Goal: Task Accomplishment & Management: Use online tool/utility

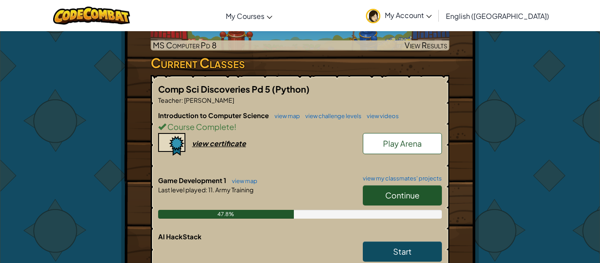
scroll to position [201, 0]
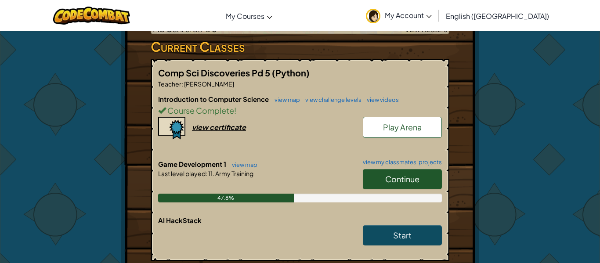
click at [391, 186] on link "Continue" at bounding box center [402, 179] width 79 height 20
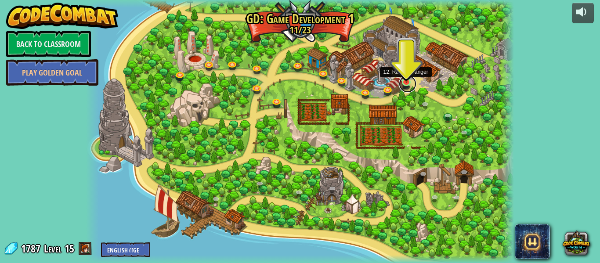
click at [402, 87] on link at bounding box center [408, 84] width 18 height 18
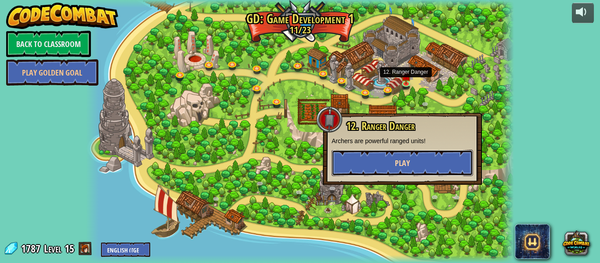
click at [383, 163] on button "Play" at bounding box center [402, 163] width 141 height 26
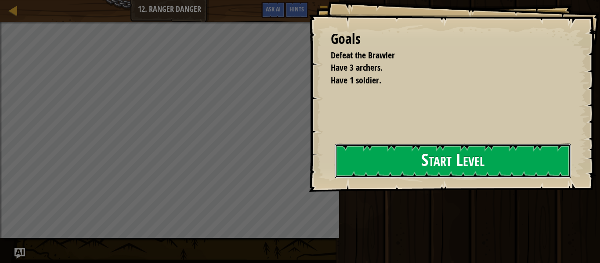
click at [451, 156] on button "Start Level" at bounding box center [453, 161] width 236 height 35
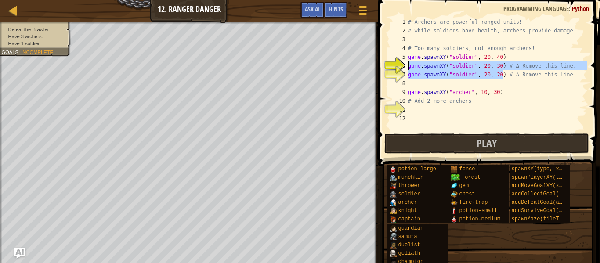
drag, startPoint x: 505, startPoint y: 77, endPoint x: 384, endPoint y: 70, distance: 121.0
click at [389, 70] on div "game.spawnXY("soldier", 20, 30) # ∆ Remove this line. 1 2 3 4 5 6 7 8 9 10 11 1…" at bounding box center [488, 75] width 198 height 114
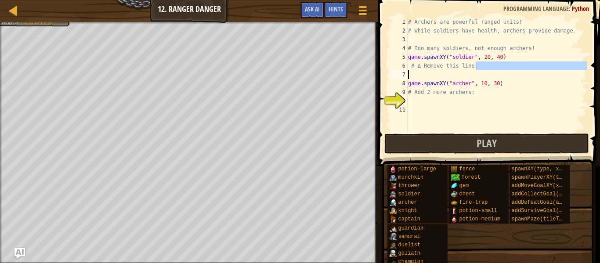
click at [367, 71] on div "Map Game Development 1 12. Ranger Danger Game Menu Done Hints Ask AI 1 הההההההה…" at bounding box center [300, 131] width 600 height 263
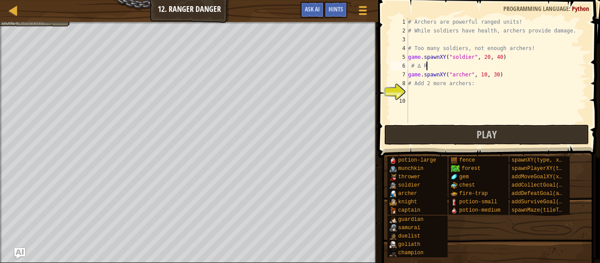
type textarea "#"
click at [427, 94] on div "# Archers are powerful ranged units! # While soldiers have health, archers prov…" at bounding box center [496, 79] width 181 height 123
type textarea "game.spawnXY("[PERSON_NAME]", 10, 20)"
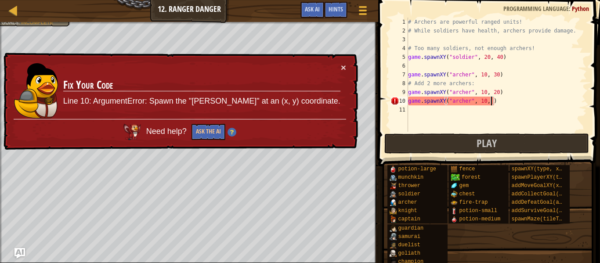
type textarea "game.spawnXY("[PERSON_NAME]", 10, 40)"
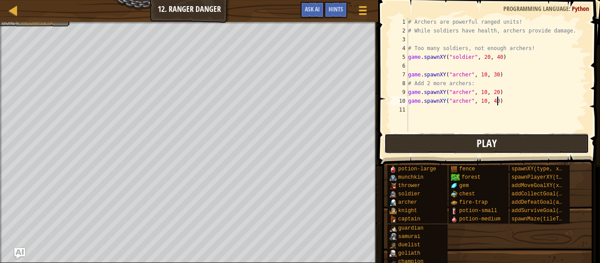
click at [414, 143] on button "Play" at bounding box center [486, 144] width 205 height 20
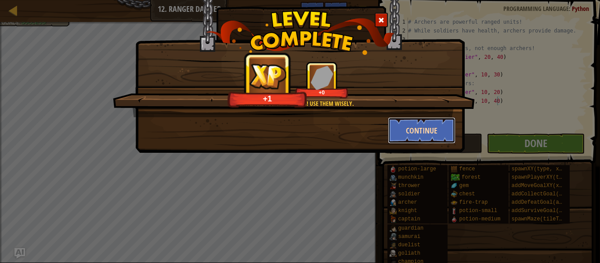
click at [398, 129] on button "Continue" at bounding box center [422, 130] width 68 height 26
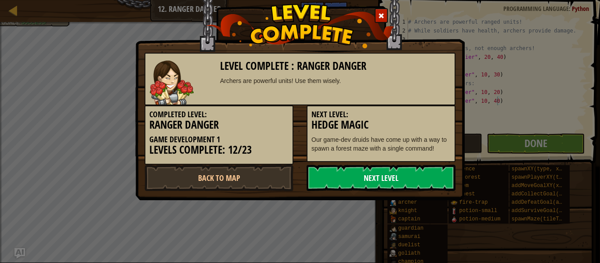
click at [357, 170] on link "Next Level" at bounding box center [381, 178] width 149 height 26
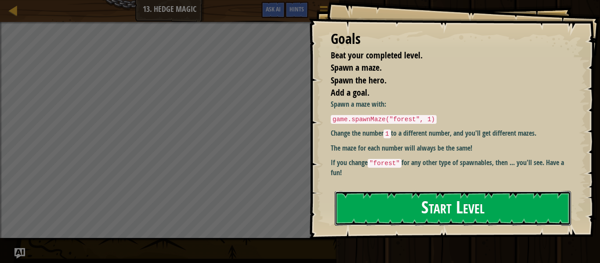
click at [377, 194] on button "Start Level" at bounding box center [453, 208] width 236 height 35
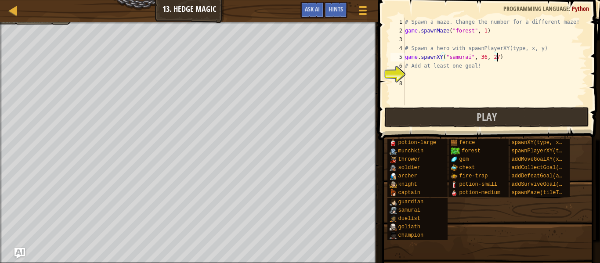
scroll to position [4, 13]
click at [485, 29] on div "# Spawn a maze. Change the number for a different maze! game . spawnMaze ( "for…" at bounding box center [495, 70] width 184 height 105
click at [484, 59] on div "# Spawn a maze. Change the number for a different maze! game . spawnMaze ( "for…" at bounding box center [495, 70] width 184 height 105
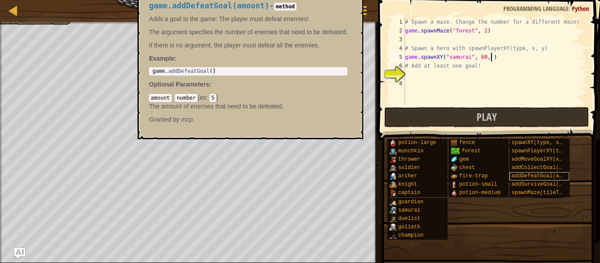
scroll to position [4, 13]
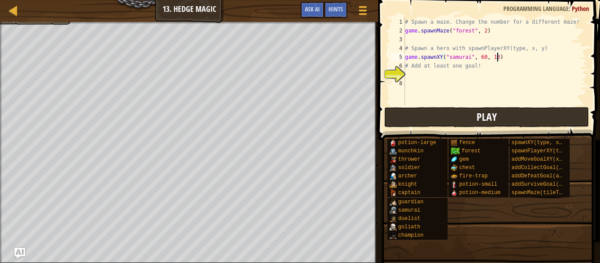
type textarea "game.spawnXY("samurai", 60, 13)"
click at [481, 116] on span "Play" at bounding box center [487, 117] width 20 height 14
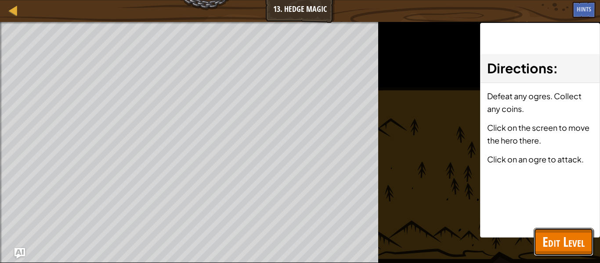
click at [554, 235] on span "Edit Level" at bounding box center [564, 242] width 42 height 18
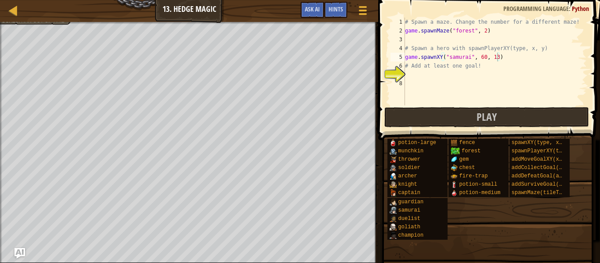
click at [444, 73] on div "# Spawn a maze. Change the number for a different maze! game . spawnMaze ( "for…" at bounding box center [495, 70] width 184 height 105
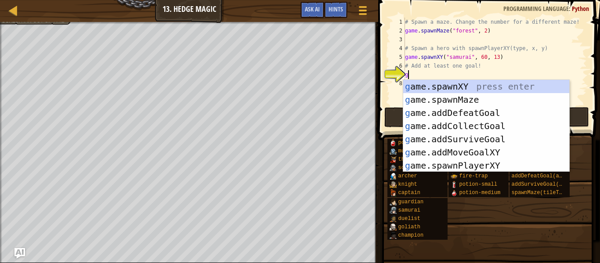
type textarea "go"
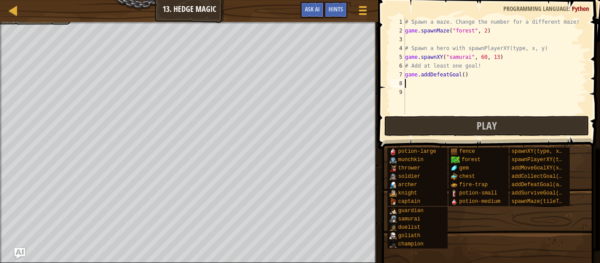
click at [463, 76] on div "# Spawn a maze. Change the number for a different maze! game . spawnMaze ( "for…" at bounding box center [495, 75] width 184 height 114
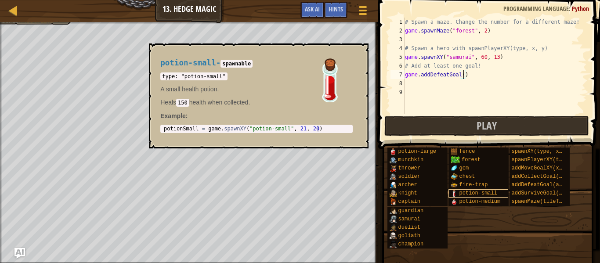
type textarea "game.addDefeatGoal(3)"
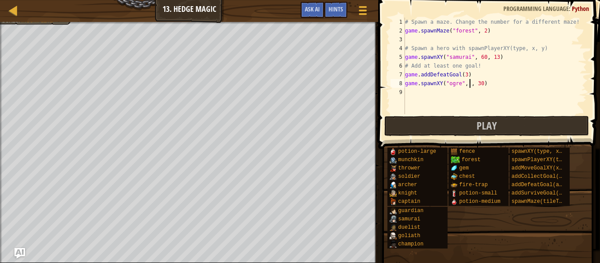
scroll to position [4, 11]
type textarea "game.spawnXY("ogre", 20, 29)"
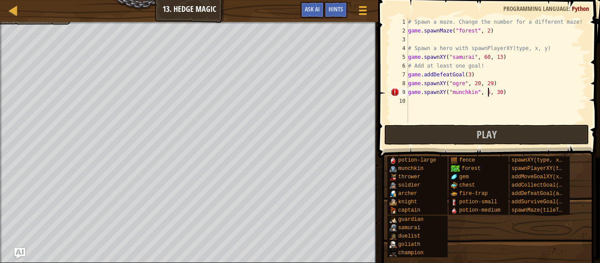
scroll to position [4, 12]
type textarea "game.spawnXY("munchkin", 52, 45)"
click at [432, 106] on div "# Spawn a maze. Change the number for a different maze! game . spawnMaze ( "for…" at bounding box center [496, 79] width 181 height 123
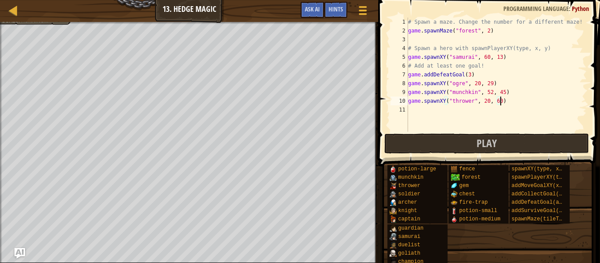
scroll to position [4, 13]
click at [415, 140] on button "Play" at bounding box center [486, 144] width 205 height 20
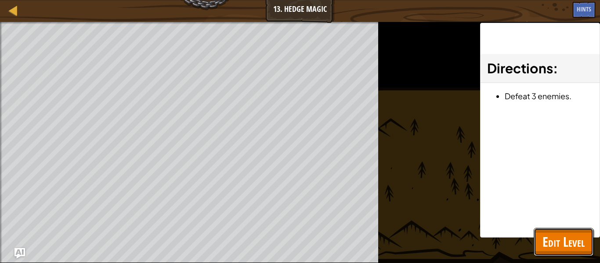
click at [558, 253] on button "Edit Level" at bounding box center [564, 242] width 60 height 28
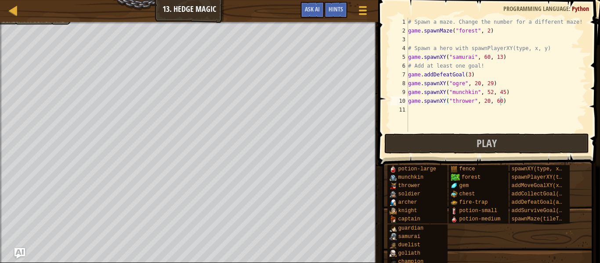
click at [437, 53] on div "# Spawn a maze. Change the number for a different maze! game . spawnMaze ( "for…" at bounding box center [496, 84] width 181 height 132
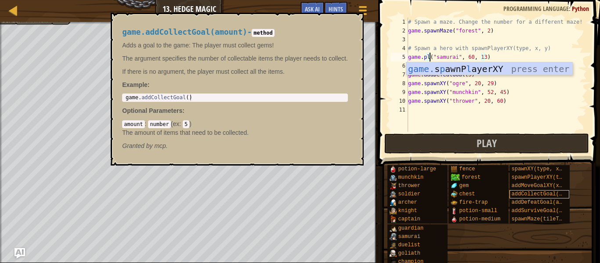
scroll to position [4, 4]
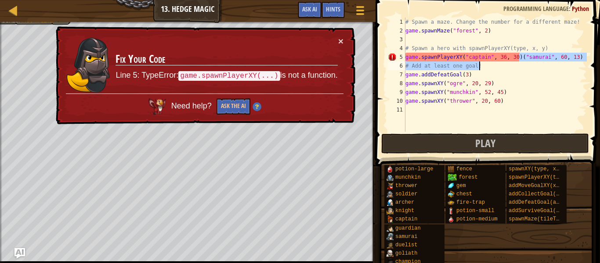
drag, startPoint x: 519, startPoint y: 58, endPoint x: 570, endPoint y: 67, distance: 52.1
click at [570, 67] on div "# Spawn a maze. Change the number for a different maze! game . spawnMaze ( "for…" at bounding box center [495, 84] width 183 height 132
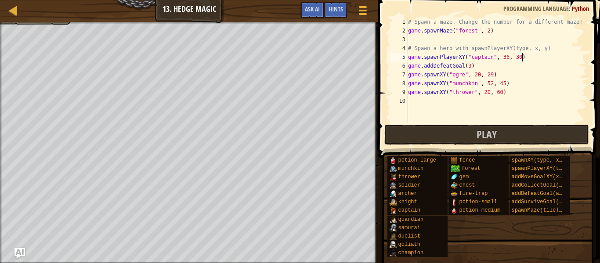
click at [506, 58] on div "# Spawn a maze. Change the number for a different maze! game . spawnMaze ( "for…" at bounding box center [496, 79] width 181 height 123
click at [457, 132] on button "Play" at bounding box center [486, 135] width 205 height 20
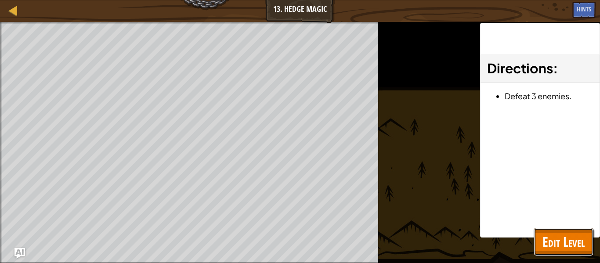
click at [541, 242] on button "Edit Level" at bounding box center [564, 242] width 60 height 28
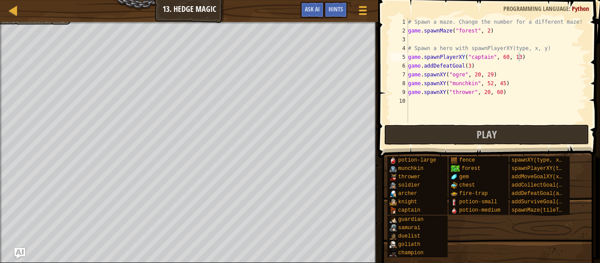
click at [463, 78] on div "# Spawn a maze. Change the number for a different maze! game . spawnMaze ( "for…" at bounding box center [496, 79] width 181 height 123
type textarea "game.spawnXY("munchkin", 20, 29)"
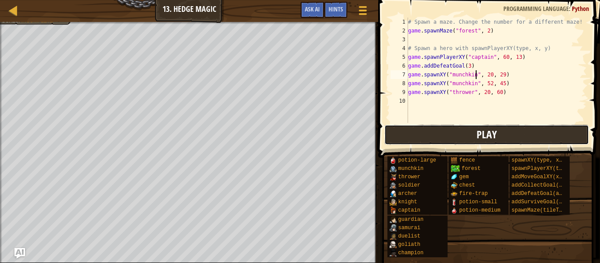
click at [473, 144] on button "Play" at bounding box center [486, 135] width 205 height 20
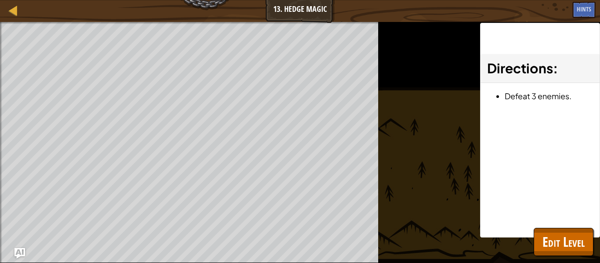
click at [170, 23] on div at bounding box center [189, 23] width 378 height 2
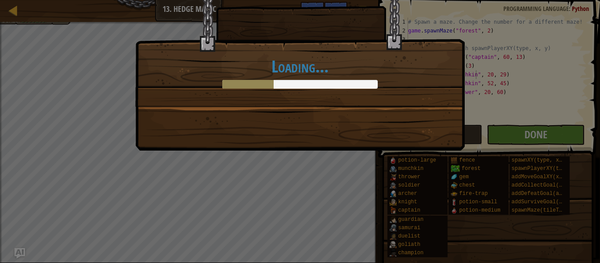
click at [524, 131] on div "Loading..." at bounding box center [300, 131] width 600 height 263
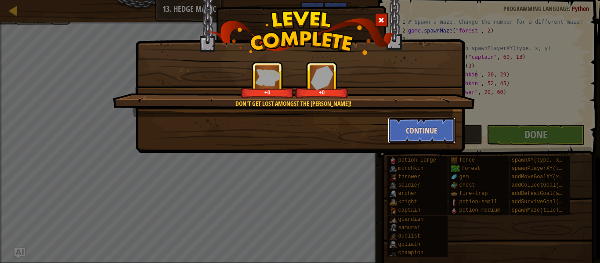
click at [424, 131] on button "Continue" at bounding box center [422, 130] width 68 height 26
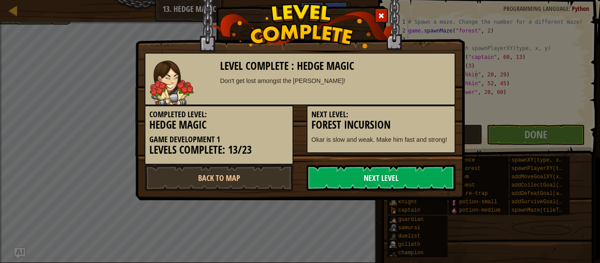
click at [373, 186] on link "Next Level" at bounding box center [381, 178] width 149 height 26
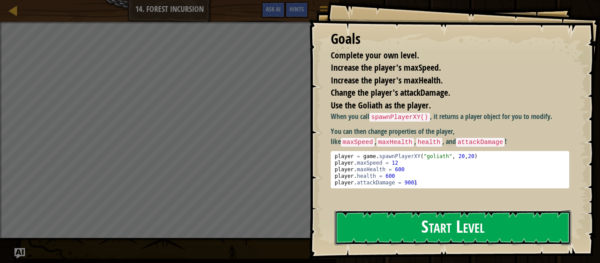
click at [437, 228] on button "Start Level" at bounding box center [453, 227] width 236 height 35
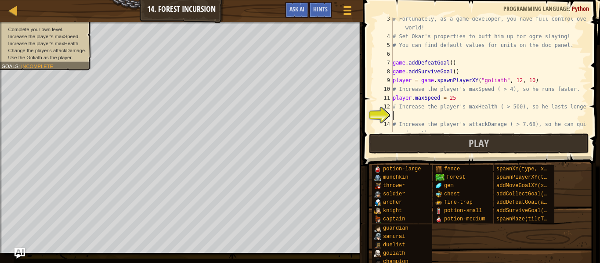
scroll to position [53, 0]
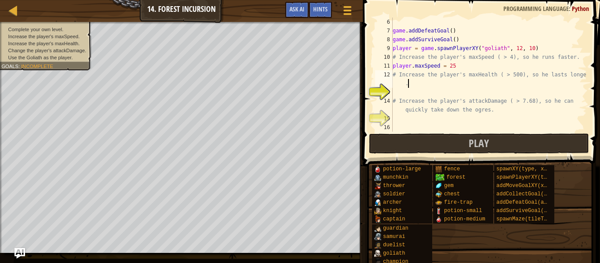
click at [409, 83] on div "game . addDefeatGoal ( ) game . addSurviveGoal ( ) player = game . spawnPlayerX…" at bounding box center [489, 84] width 196 height 132
type textarea "# Increase the player's maxHealth ( > 500), so he lasts longer"
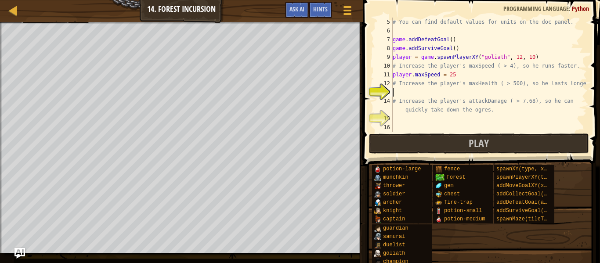
click at [418, 89] on div "# You can find default values for units on the doc panel. game . addDefeatGoal …" at bounding box center [489, 84] width 196 height 132
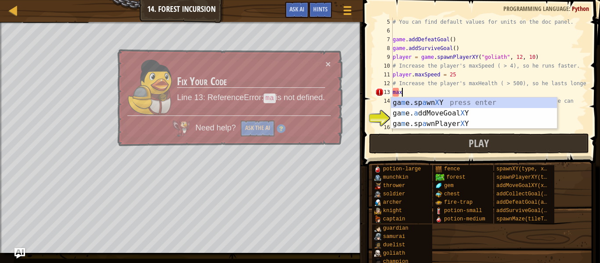
scroll to position [4, 1]
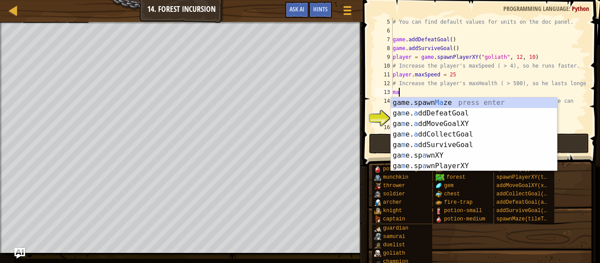
type textarea "m"
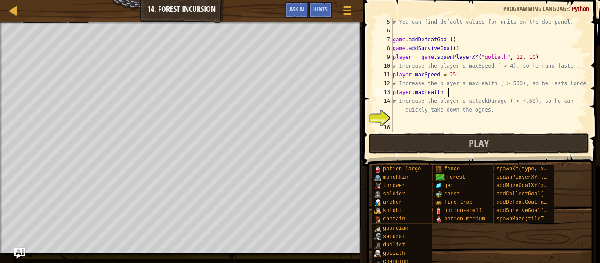
scroll to position [4, 7]
type textarea "player.maxHealth = 670"
click at [408, 121] on div "# You can find default values for units on the doc panel. game . addDefeatGoal …" at bounding box center [489, 84] width 196 height 132
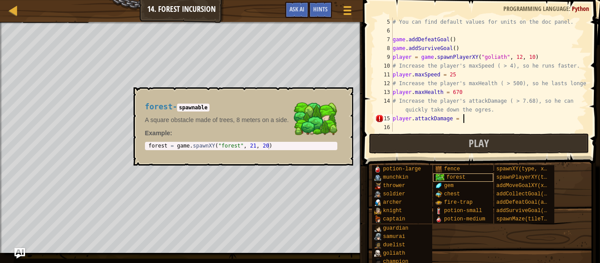
scroll to position [4, 10]
type textarea "player.attackDamage = 15"
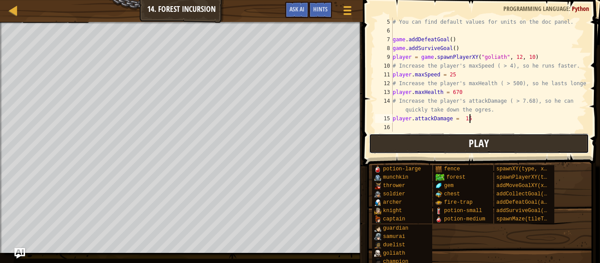
click at [414, 134] on button "Play" at bounding box center [479, 144] width 220 height 20
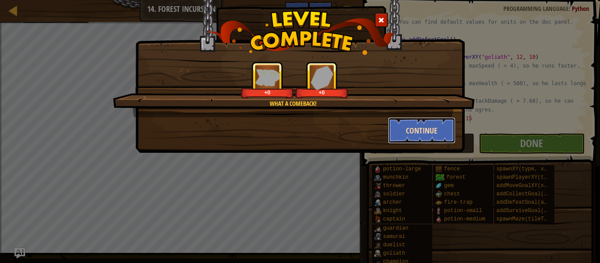
click at [418, 132] on button "Continue" at bounding box center [422, 130] width 68 height 26
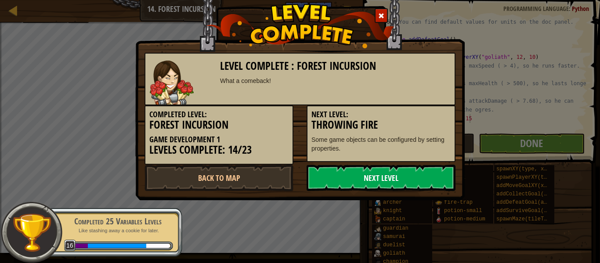
click at [375, 180] on link "Next Level" at bounding box center [381, 178] width 149 height 26
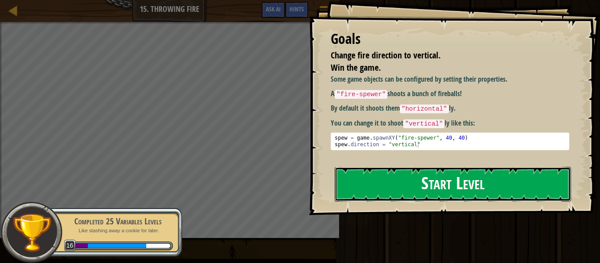
click at [452, 167] on button "Start Level" at bounding box center [453, 184] width 236 height 35
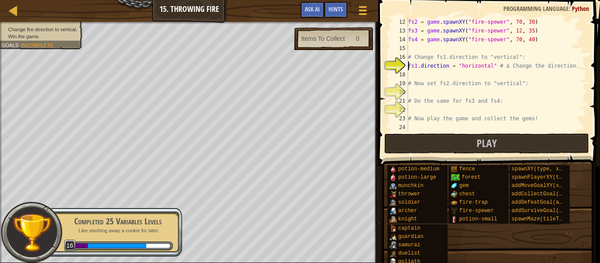
scroll to position [97, 0]
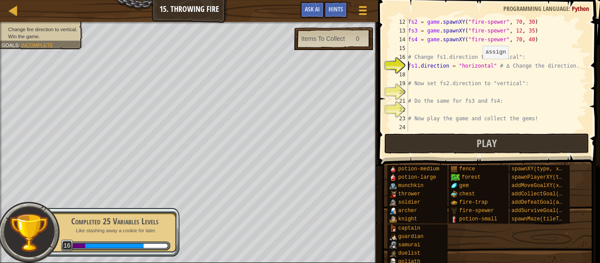
click at [478, 68] on div "fs2 = game . spawnXY ( "fire-spewer" , 70 , 30 ) fs3 = game . spawnXY ( "fire-s…" at bounding box center [496, 84] width 181 height 132
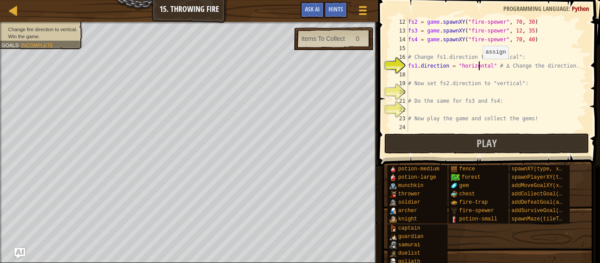
click at [478, 68] on div "fs2 = game . spawnXY ( "fire-spewer" , 70 , 30 ) fs3 = game . spawnXY ( "fire-s…" at bounding box center [496, 84] width 181 height 132
type textarea "fs1.direction = "vertical" # ∆ Change the direction."
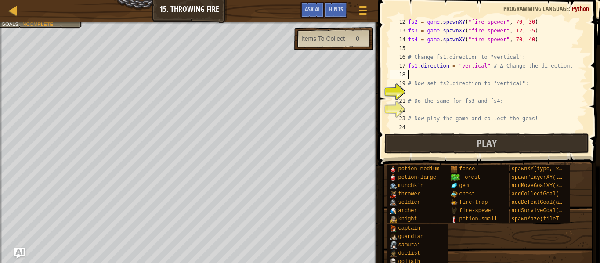
type textarea "# Now set fs2.direction to "vertical":"
type textarea "# Do the same for fs3 and fs4:"
type textarea "# Now play the game and collect the gems!"
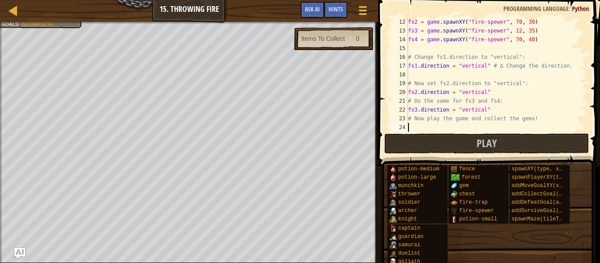
scroll to position [4, 0]
type textarea "fs3.direction = "vertical""
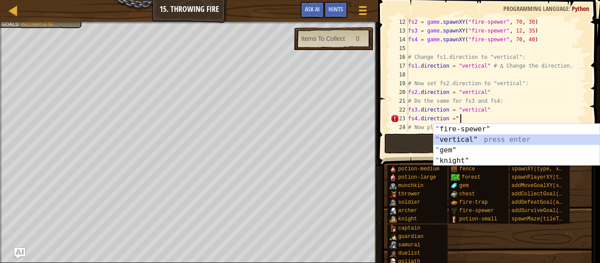
type textarea "fs4.direction = "vertical""
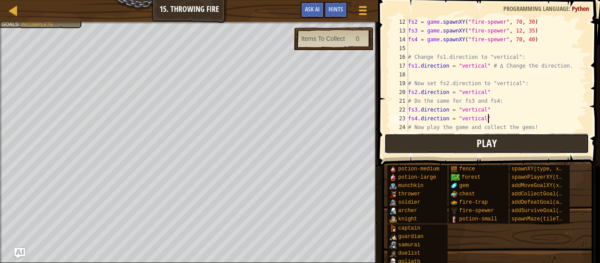
click at [449, 149] on button "Play" at bounding box center [486, 144] width 205 height 20
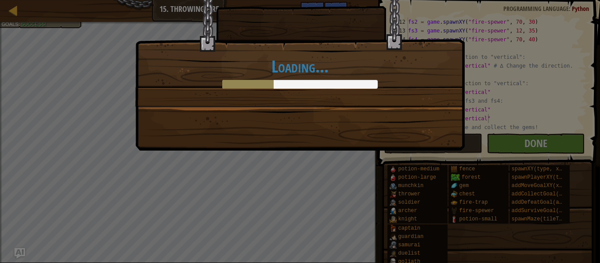
click at [515, 138] on div "Loading..." at bounding box center [300, 131] width 600 height 263
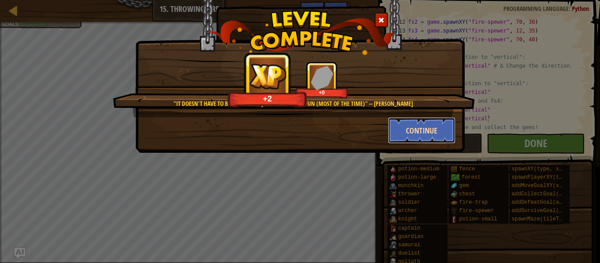
click at [424, 130] on button "Continue" at bounding box center [422, 130] width 68 height 26
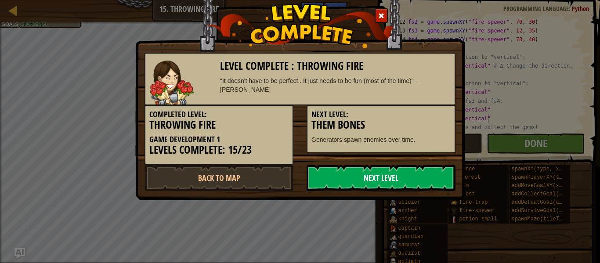
click at [370, 176] on link "Next Level" at bounding box center [381, 178] width 149 height 26
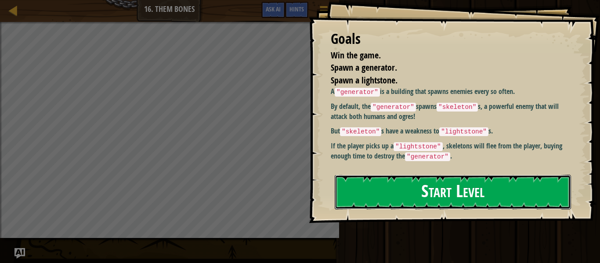
click at [391, 175] on button "Start Level" at bounding box center [453, 192] width 236 height 35
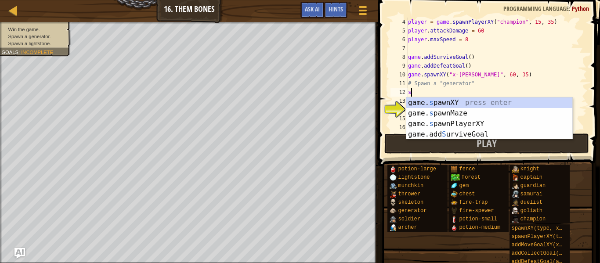
scroll to position [4, 0]
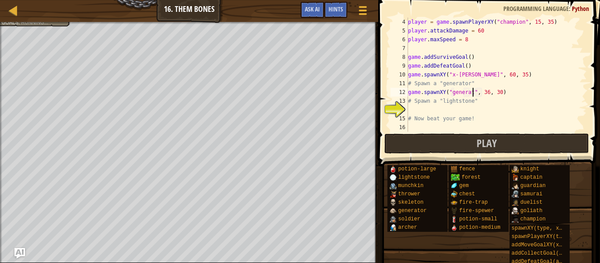
type textarea "game.spawnXY("generator", 36, 30)"
click at [449, 111] on div "player = game . spawnPlayerXY ( "champion" , 15 , 35 ) player . attackDamage = …" at bounding box center [496, 84] width 181 height 132
type textarea "l"
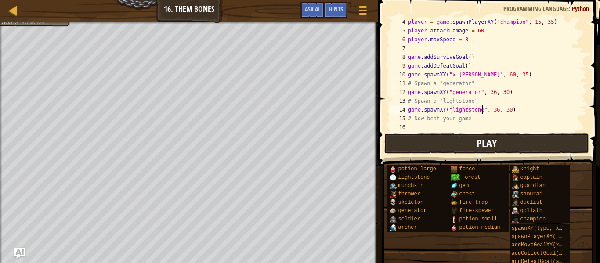
scroll to position [4, 11]
click at [497, 111] on div "player = game . spawnPlayerXY ( "champion" , 15 , 35 ) player . attackDamage = …" at bounding box center [496, 84] width 181 height 132
click at [459, 138] on button "Play" at bounding box center [486, 144] width 205 height 20
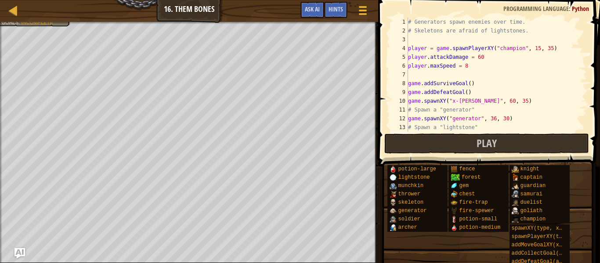
scroll to position [26, 0]
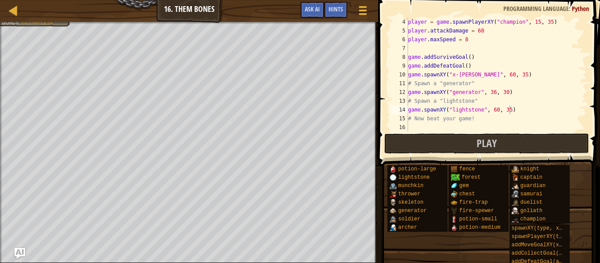
click at [495, 111] on div "player = game . spawnPlayerXY ( "champion" , 15 , 35 ) player . attackDamage = …" at bounding box center [496, 84] width 181 height 132
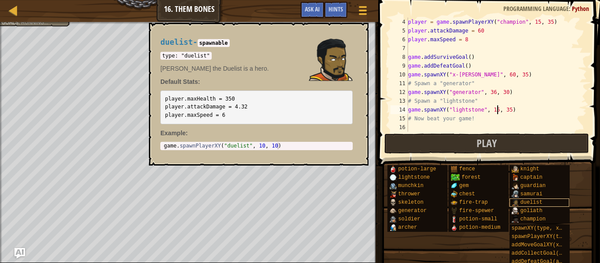
scroll to position [4, 13]
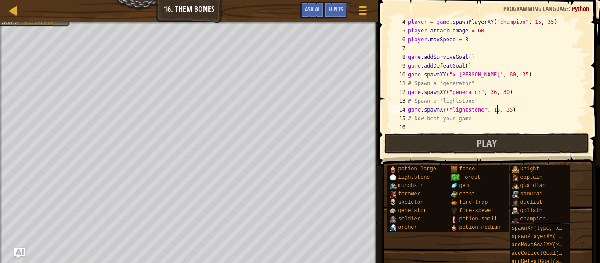
click at [495, 88] on div "player = game . spawnPlayerXY ( "champion" , 15 , 35 ) player . attackDamage = …" at bounding box center [496, 84] width 181 height 132
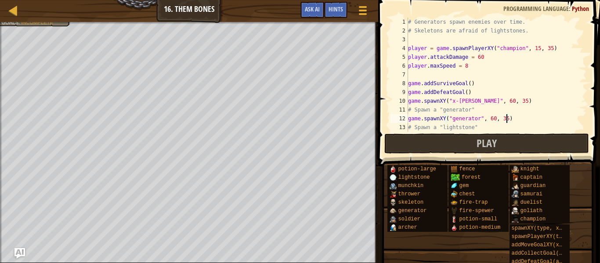
scroll to position [0, 0]
click at [482, 58] on div "# Generators spawn enemies over time. # Skeletons are afraid of lightstones. pl…" at bounding box center [496, 84] width 181 height 132
type textarea "player.attackDamage = 60"
click at [426, 75] on div "# Generators spawn enemies over time. # Skeletons are afraid of lightstones. pl…" at bounding box center [496, 84] width 181 height 132
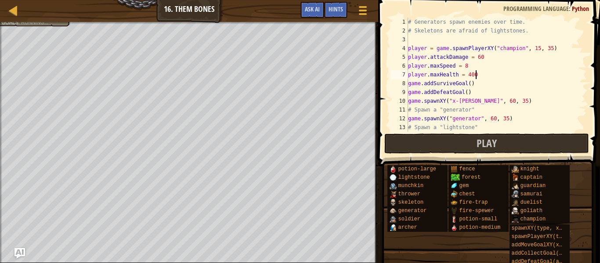
scroll to position [4, 9]
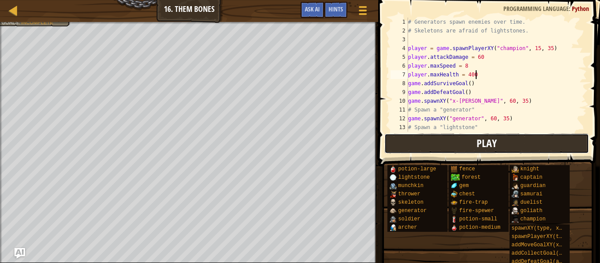
click at [428, 140] on button "Play" at bounding box center [486, 144] width 205 height 20
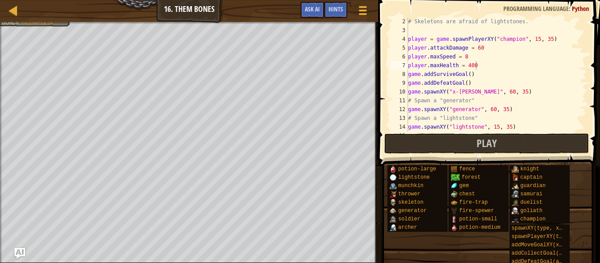
scroll to position [26, 0]
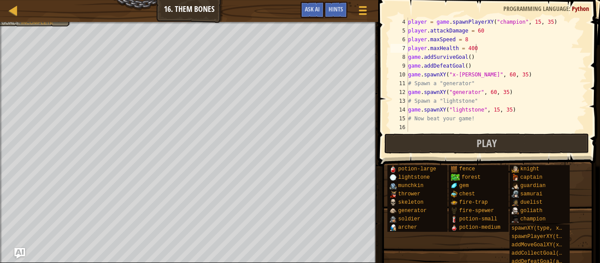
click at [496, 112] on div "player = game . spawnPlayerXY ( "champion" , 15 , 35 ) player . attackDamage = …" at bounding box center [496, 84] width 181 height 132
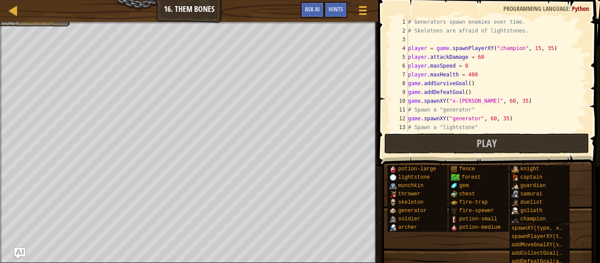
click at [469, 76] on div "# Generators spawn enemies over time. # Skeletons are afraid of lightstones. pl…" at bounding box center [496, 84] width 181 height 132
click at [479, 56] on div "# Generators spawn enemies over time. # Skeletons are afraid of lightstones. pl…" at bounding box center [496, 84] width 181 height 132
type textarea "player.attackDamage = 67"
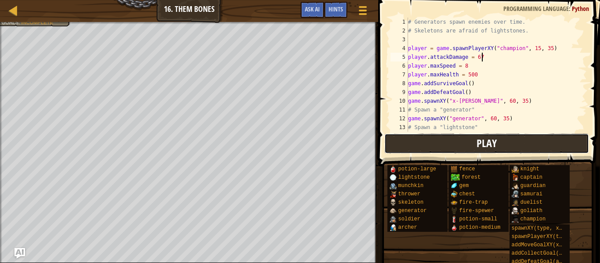
click at [465, 149] on button "Play" at bounding box center [486, 144] width 205 height 20
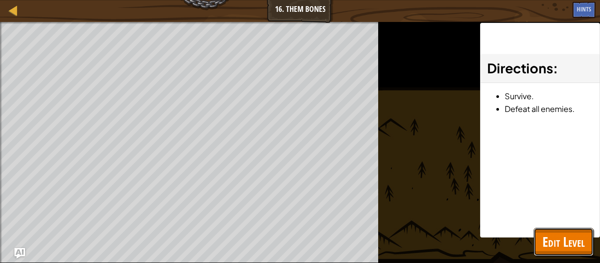
click at [559, 241] on span "Edit Level" at bounding box center [564, 242] width 42 height 18
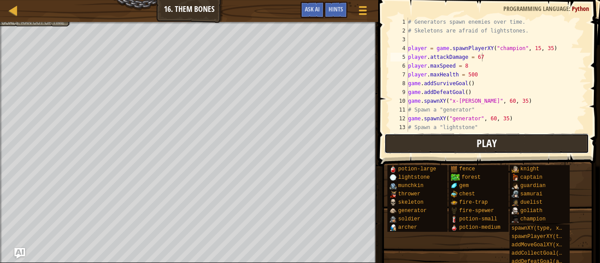
click at [437, 146] on button "Play" at bounding box center [486, 144] width 205 height 20
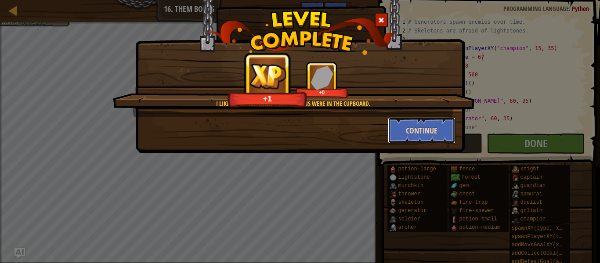
click at [396, 131] on button "Continue" at bounding box center [422, 130] width 68 height 26
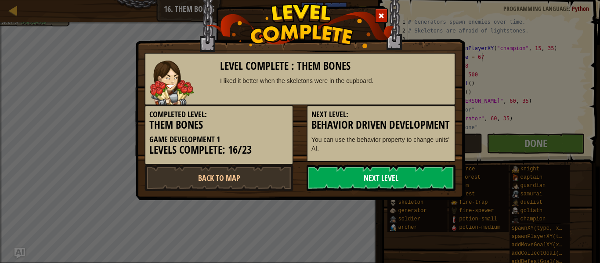
click at [391, 184] on link "Next Level" at bounding box center [381, 178] width 149 height 26
click at [343, 187] on link "Next Level" at bounding box center [381, 178] width 149 height 26
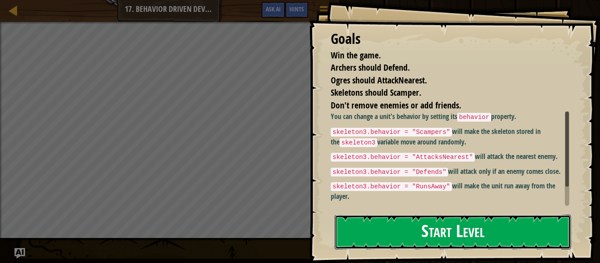
click at [424, 239] on button "Start Level" at bounding box center [453, 232] width 236 height 35
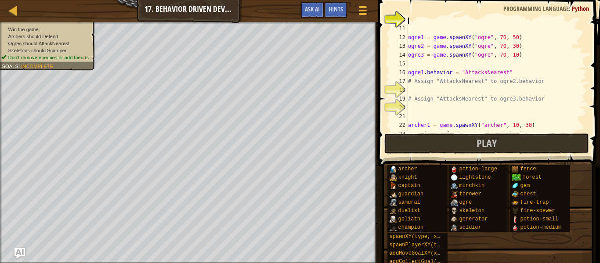
scroll to position [81, 0]
click at [484, 88] on div "ogre1 = game . spawnXY ( "ogre" , 70 , 50 ) ogre2 = game . spawnXY ( "ogre" , 7…" at bounding box center [496, 81] width 181 height 132
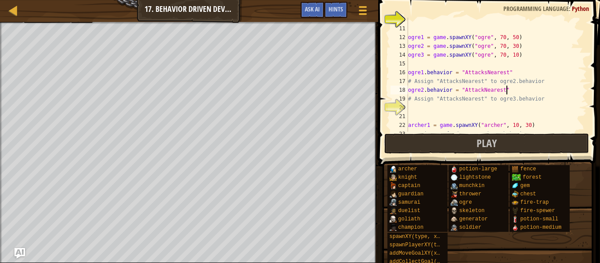
scroll to position [4, 14]
type textarea "# Assign "AttacksNearest" to ogre3.behavior"
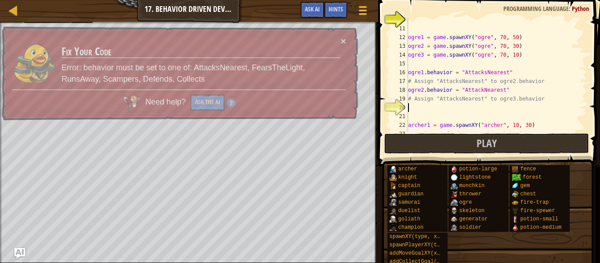
scroll to position [4, 0]
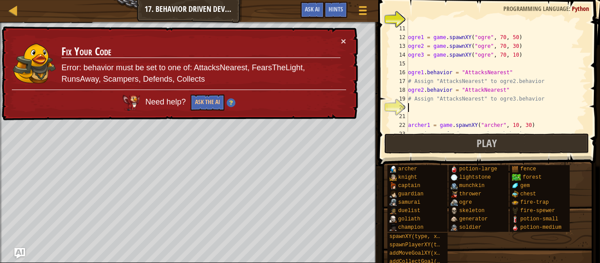
click at [482, 88] on div "ogre1 = game . spawnXY ( "ogre" , 70 , 50 ) ogre2 = game . spawnXY ( "ogre" , 7…" at bounding box center [496, 81] width 181 height 132
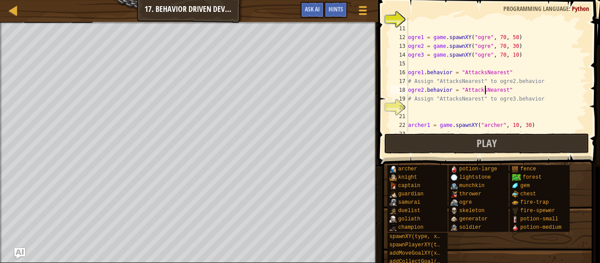
type textarea "# Assign "AttacksNearest" to ogre3.behavior"
type textarea "ogre3.behavior = "AttacksNearest""
type textarea "# Assign "Defends" to archer1.behavior"
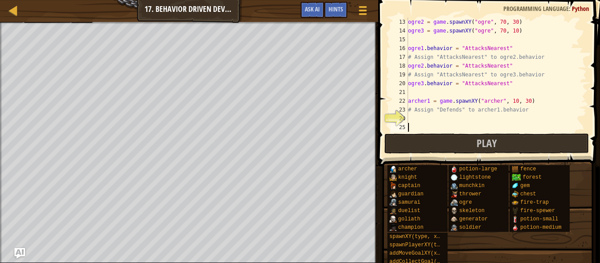
type textarea "# Don't need to change anything below here."
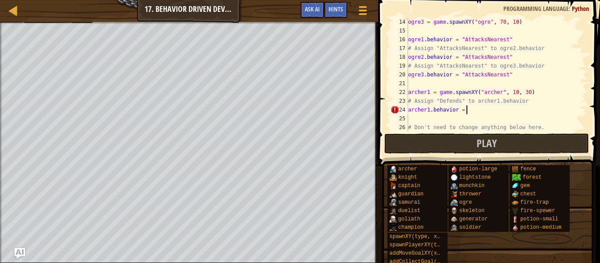
scroll to position [4, 8]
type textarea "archer1.behavior = "Defends""
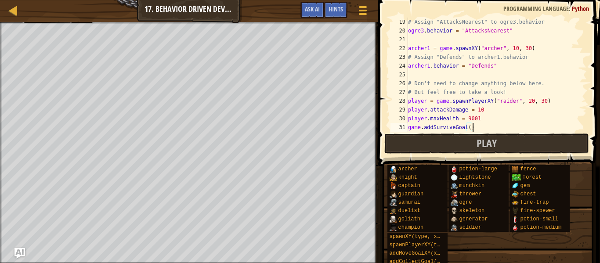
type textarea "game.addDefeatGoal()"
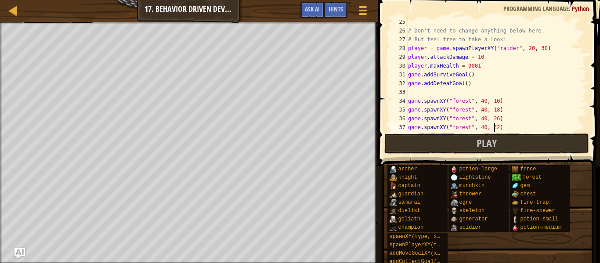
type textarea "game.spawnXY("forest", 40, 58)"
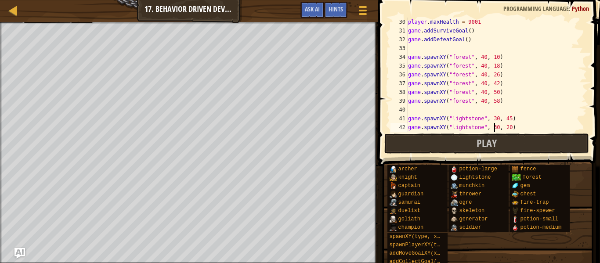
type textarea "game.spawnXY("lightstone", 30, 10)"
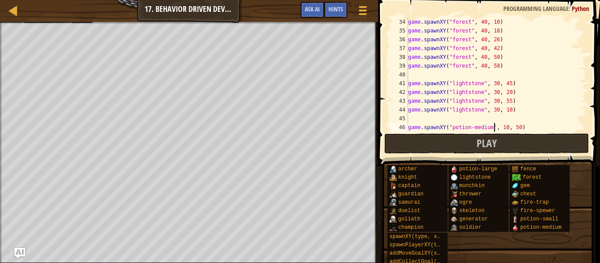
type textarea "game.spawnXY("potion-medium", 10, 15)"
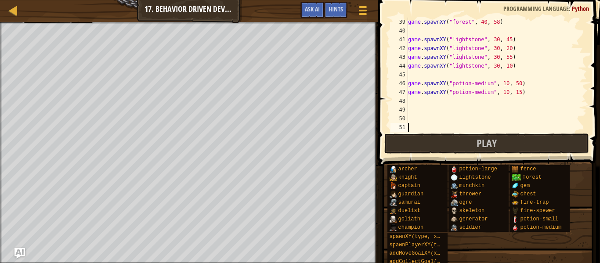
scroll to position [334, 0]
type textarea "game.spawnXY("potion-medium", 10, 50)"
type textarea "game.spawnXY("lightstone", 30, 45)"
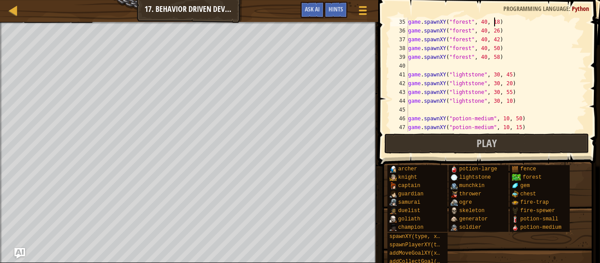
type textarea "game.spawnXY("forest", 40, 10)"
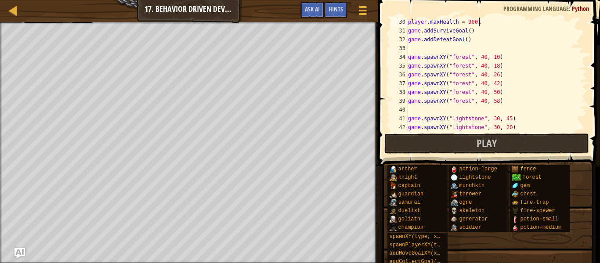
type textarea "# Don't need to change anything below here."
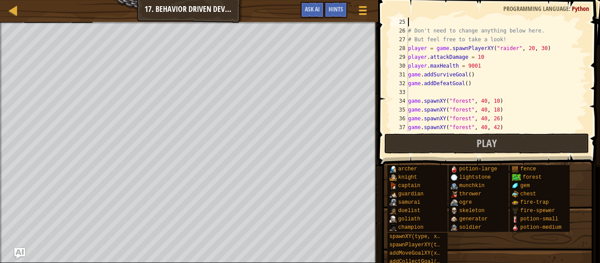
scroll to position [202, 0]
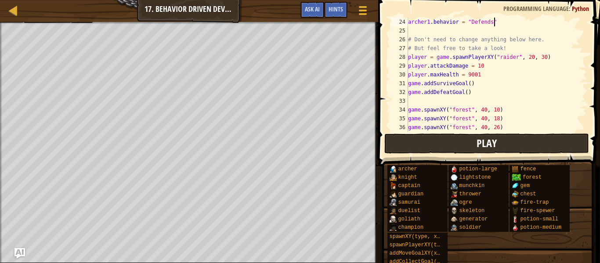
type textarea "archer1.behavior = "Defends""
click at [440, 138] on button "Play" at bounding box center [486, 144] width 205 height 20
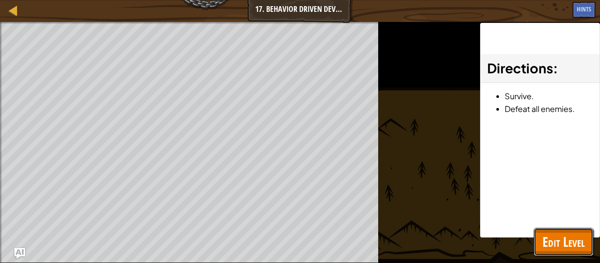
click at [547, 238] on span "Edit Level" at bounding box center [564, 242] width 42 height 18
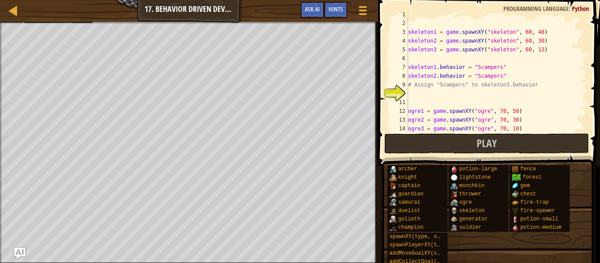
scroll to position [7, 0]
click at [456, 91] on div "# Assign behaviors to units with the behavior property. skeleton1 = game . spaw…" at bounding box center [496, 76] width 181 height 132
type textarea "skeleton3.behavior = "Scampers""
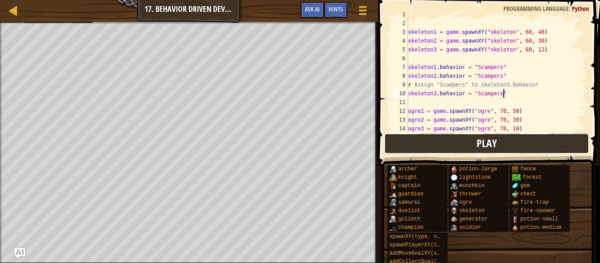
click at [438, 141] on button "Play" at bounding box center [486, 144] width 205 height 20
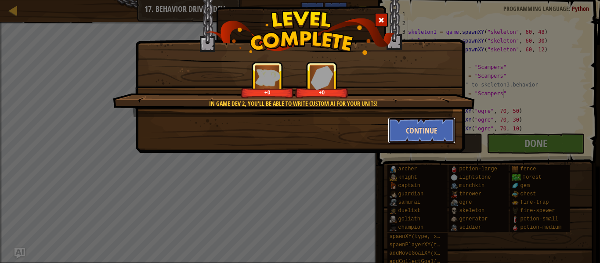
click at [393, 131] on button "Continue" at bounding box center [422, 130] width 68 height 26
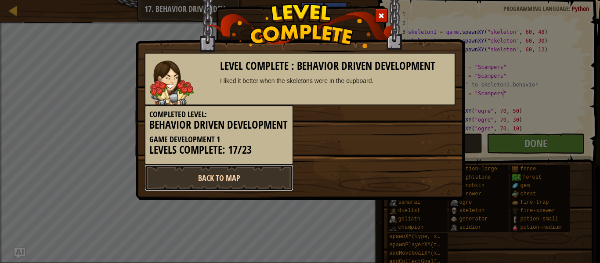
click at [228, 183] on link "Back to Map" at bounding box center [219, 178] width 149 height 26
